Goal: Go to known website: Go to known website

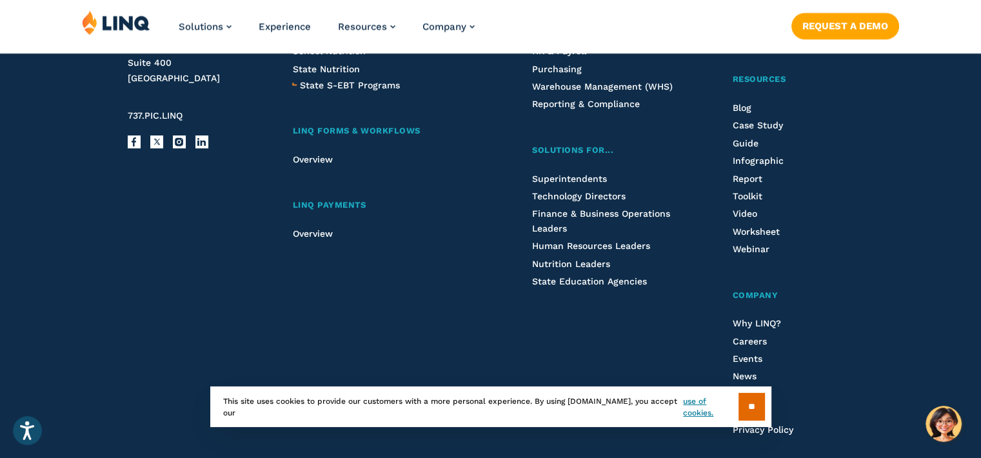
scroll to position [3610, 0]
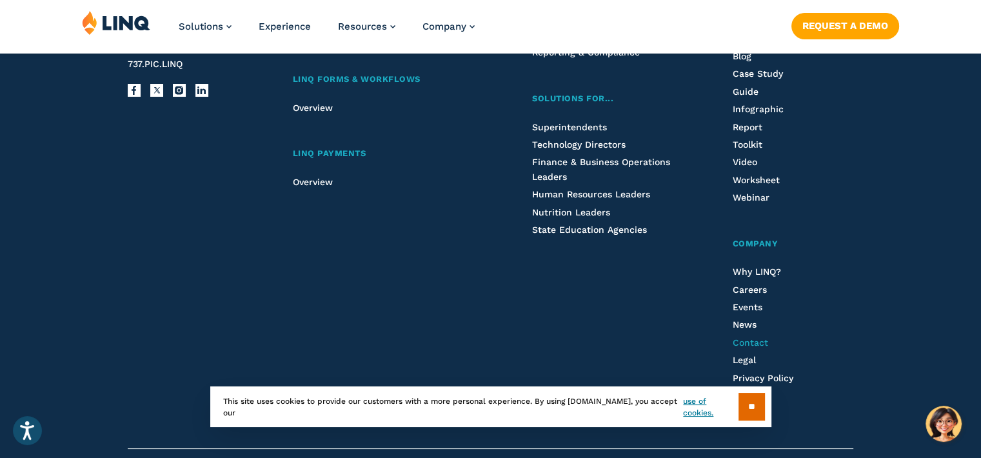
click at [737, 337] on span "Contact" at bounding box center [749, 342] width 35 height 10
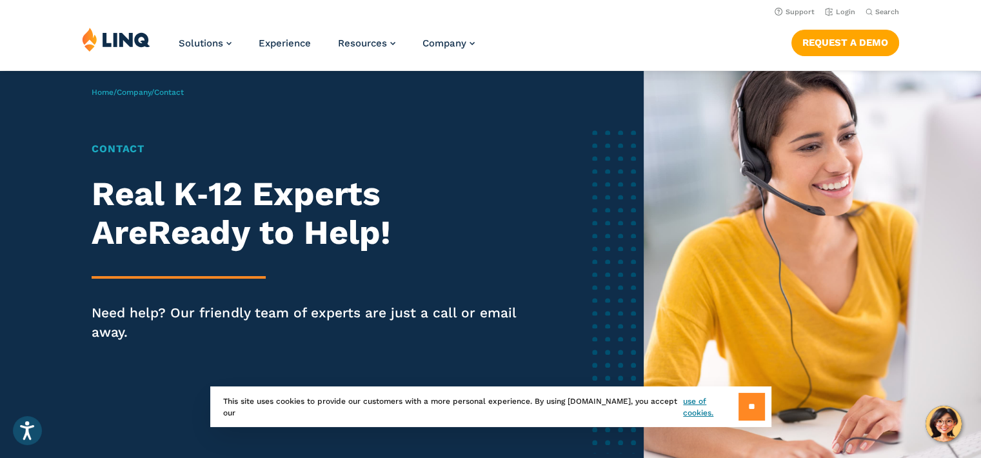
click at [756, 405] on input "**" at bounding box center [751, 407] width 26 height 28
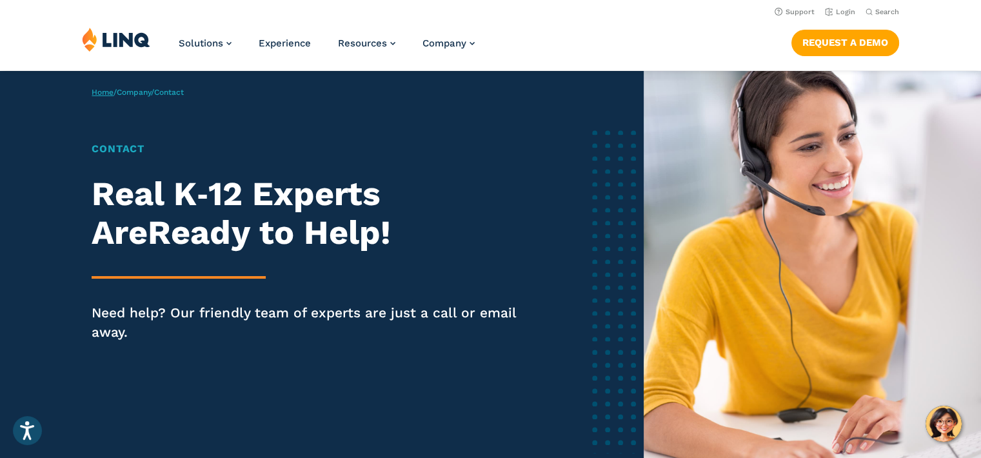
click at [103, 91] on link "Home" at bounding box center [103, 92] width 22 height 9
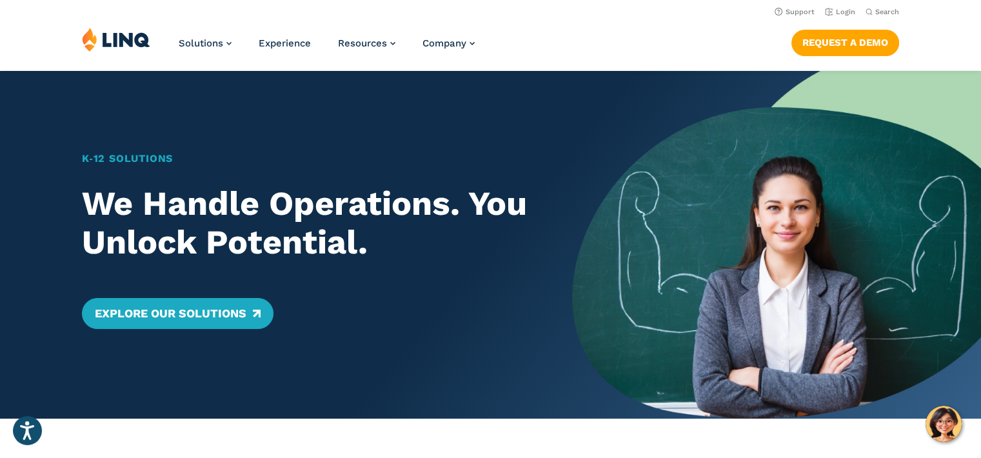
click at [113, 39] on img at bounding box center [116, 39] width 68 height 24
click at [843, 9] on link "Login" at bounding box center [839, 12] width 30 height 8
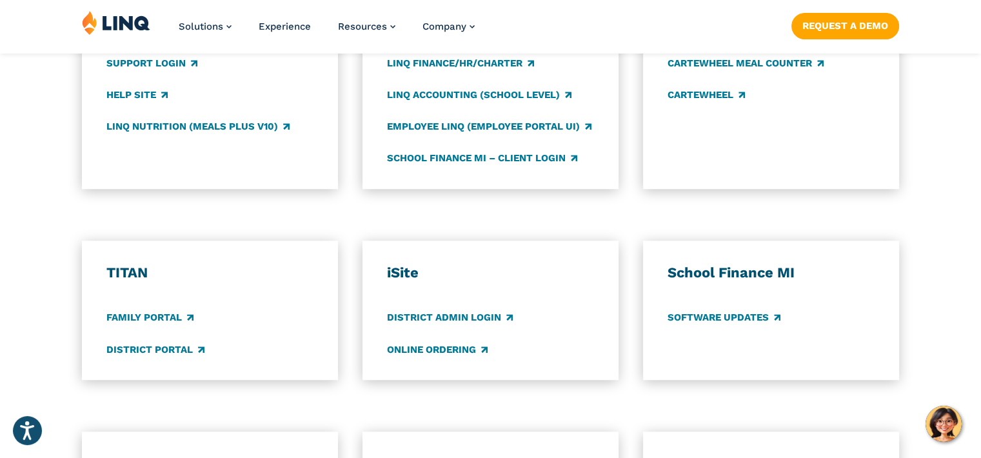
scroll to position [902, 0]
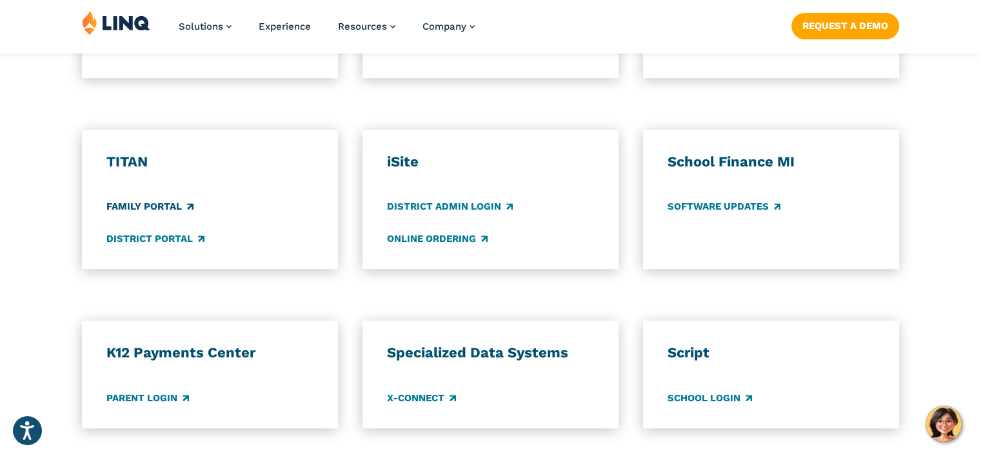
click at [153, 206] on link "Family Portal" at bounding box center [149, 207] width 87 height 14
